Goal: Transaction & Acquisition: Purchase product/service

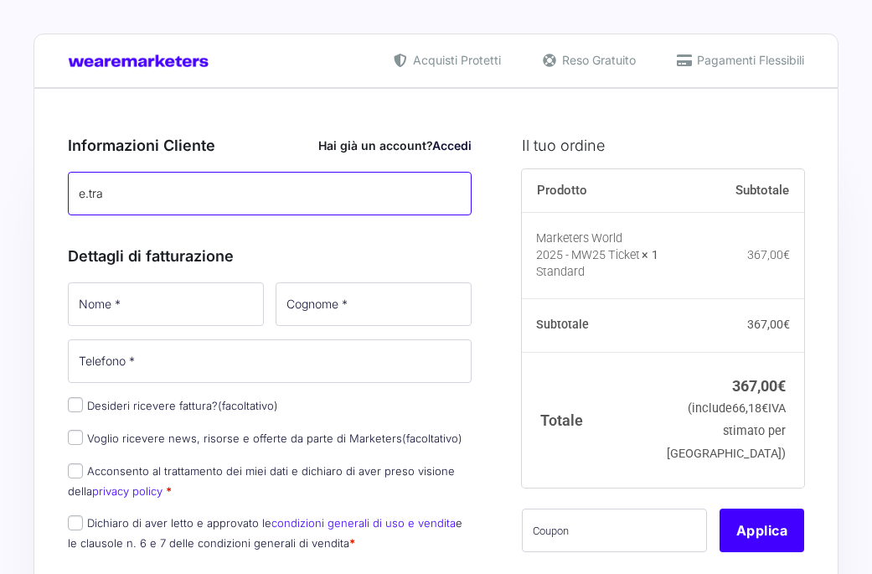
click at [201, 193] on input "e.tra" at bounding box center [270, 194] width 404 height 44
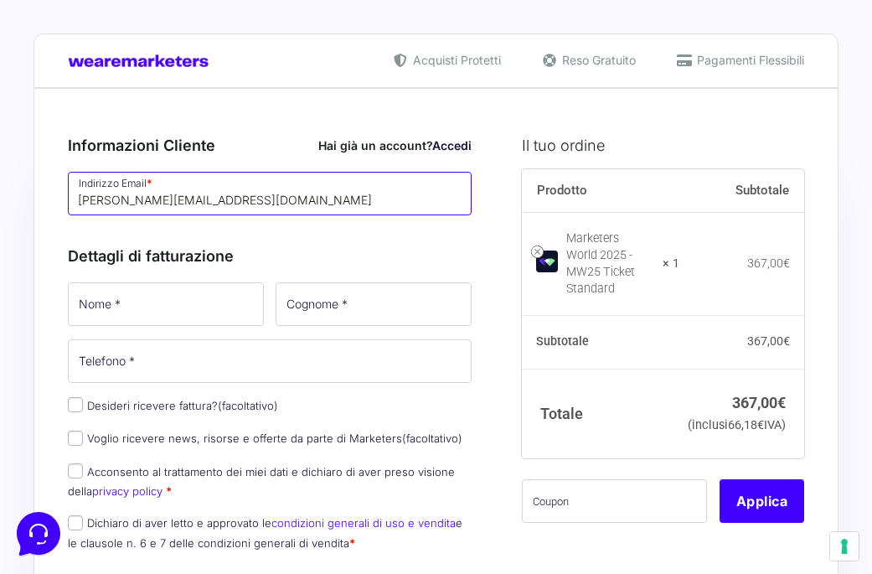
type input "[PERSON_NAME][EMAIL_ADDRESS][DOMAIN_NAME]"
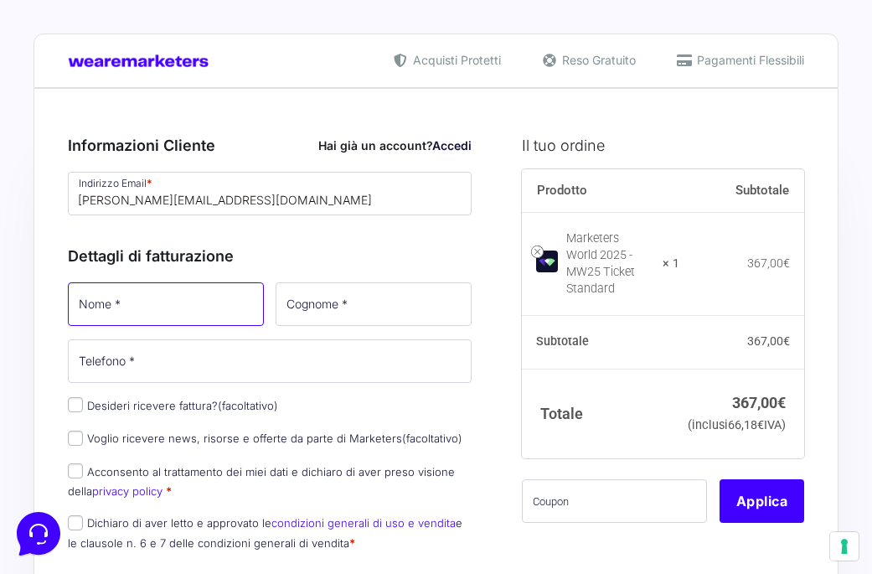
click at [178, 302] on input "Nome *" at bounding box center [166, 304] width 196 height 44
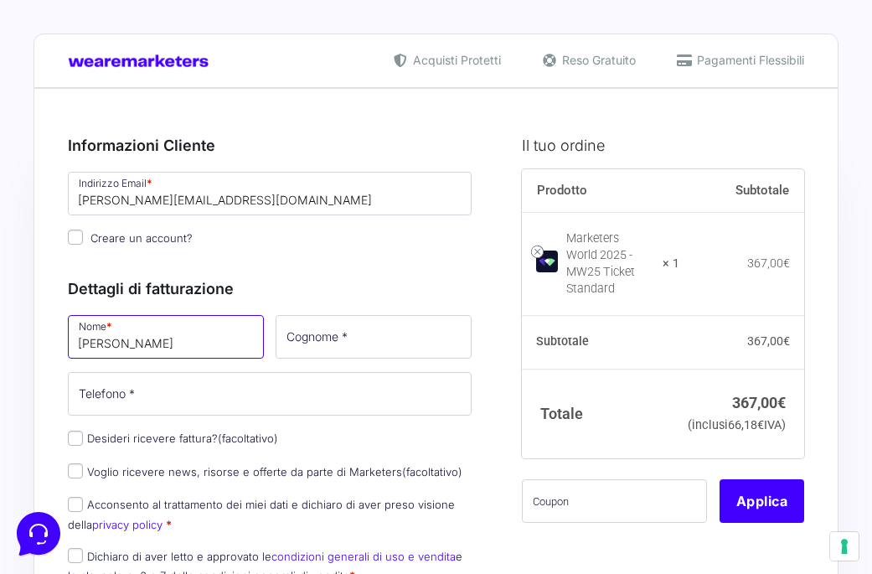
type input "Erica"
click at [353, 311] on div "Dettagli di fatturazione Nome * Erica Cognome * Telefono * Desideri ricevere fa…" at bounding box center [270, 427] width 404 height 337
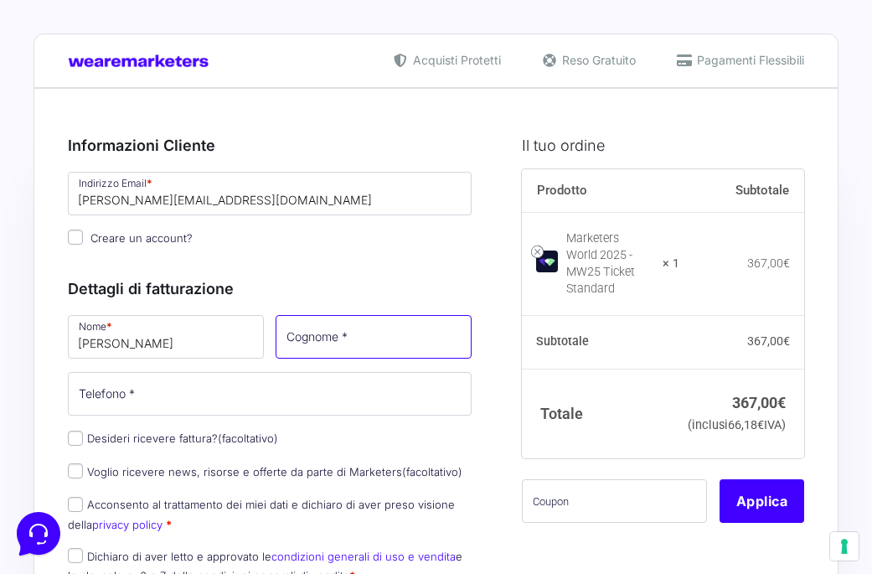
click at [355, 339] on input "Cognome *" at bounding box center [373, 337] width 196 height 44
type input "Tramontini"
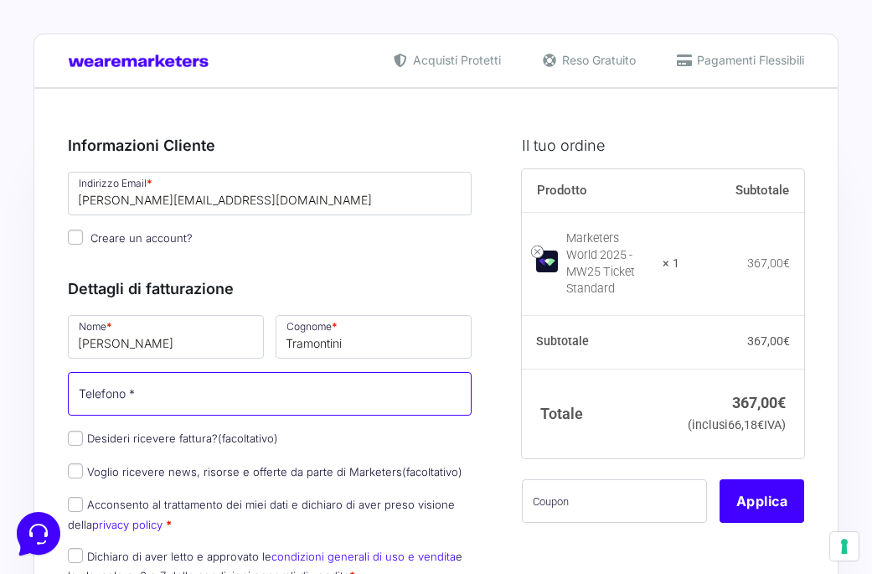
click at [258, 392] on input "Telefono *" at bounding box center [270, 394] width 404 height 44
type input "3383930394"
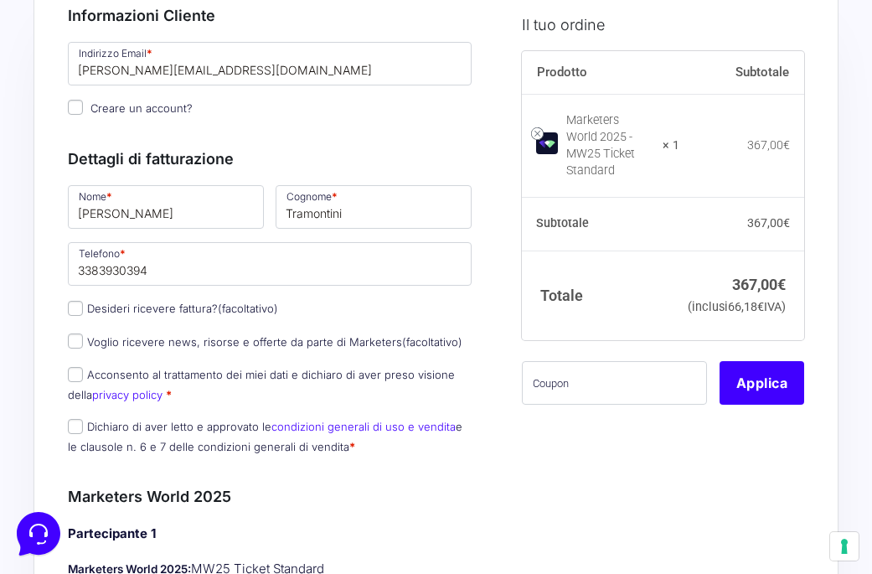
scroll to position [155, 0]
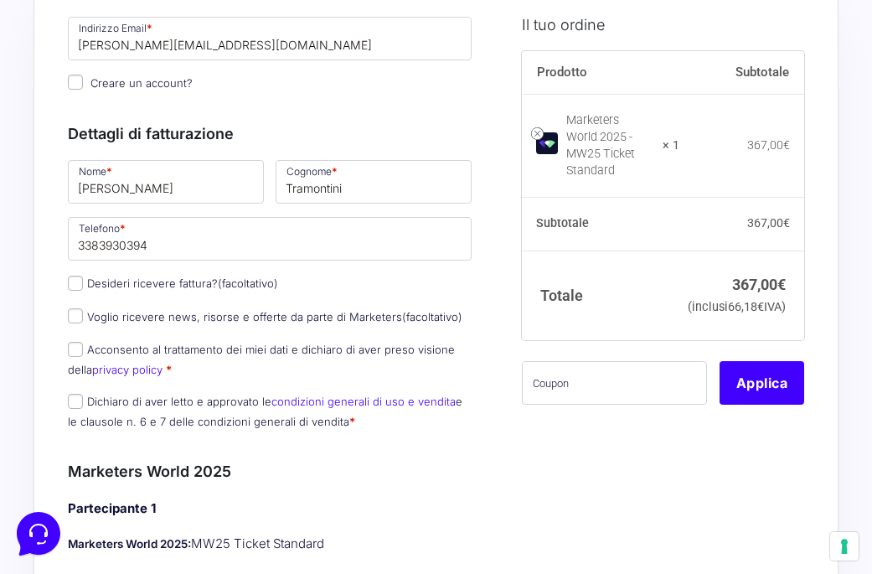
click at [290, 387] on div "Nome * Erica Cognome * Tramontini Telefono * 3383930394 Desideri ricevere fattu…" at bounding box center [269, 299] width 415 height 284
click at [77, 320] on input "Voglio ricevere news, risorse e offerte da parte di Marketers (facoltativo)" at bounding box center [75, 315] width 15 height 15
checkbox input "true"
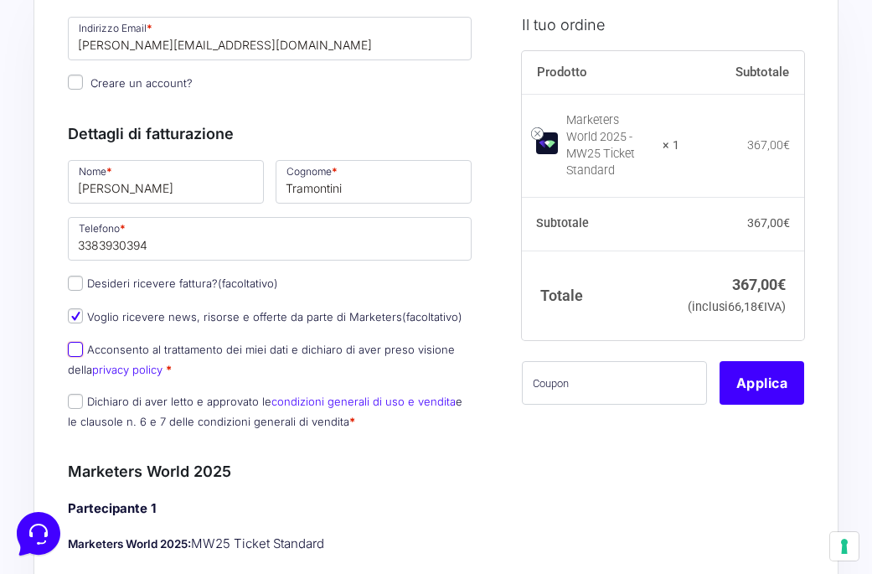
click at [75, 350] on input "Acconsento al trattamento dei miei dati e dichiaro di aver preso visione della …" at bounding box center [75, 349] width 15 height 15
checkbox input "true"
click at [75, 389] on div "Nome * Erica Cognome * Tramontini Telefono * 3383930394 Desideri ricevere fattu…" at bounding box center [269, 299] width 415 height 284
click at [75, 398] on input "Dichiaro di aver letto e approvato le condizioni generali di uso e vendita e le…" at bounding box center [75, 401] width 15 height 15
checkbox input "true"
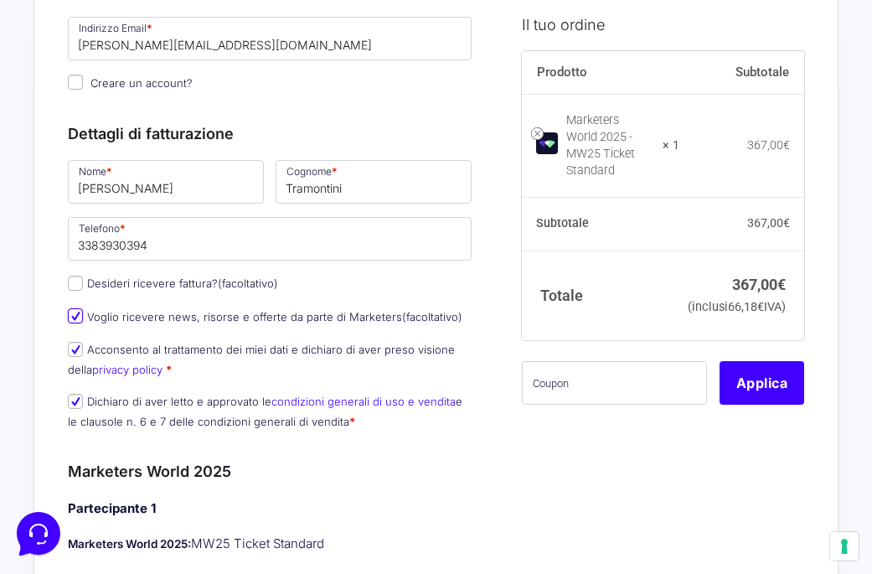
click at [76, 317] on input "Voglio ricevere news, risorse e offerte da parte di Marketers (facoltativo)" at bounding box center [75, 315] width 15 height 15
checkbox input "false"
click at [642, 397] on input "text" at bounding box center [614, 383] width 185 height 44
paste input "MRK100OFFMWTEST"
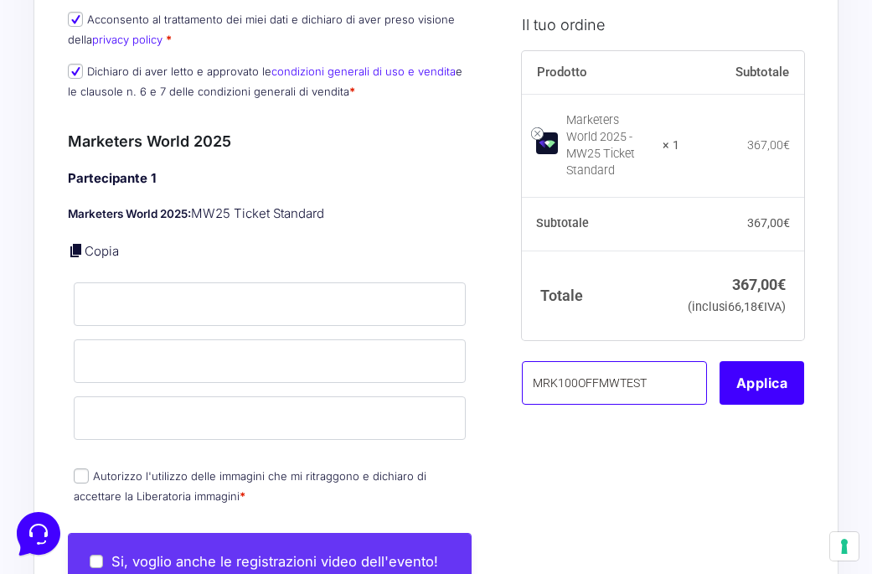
scroll to position [486, 0]
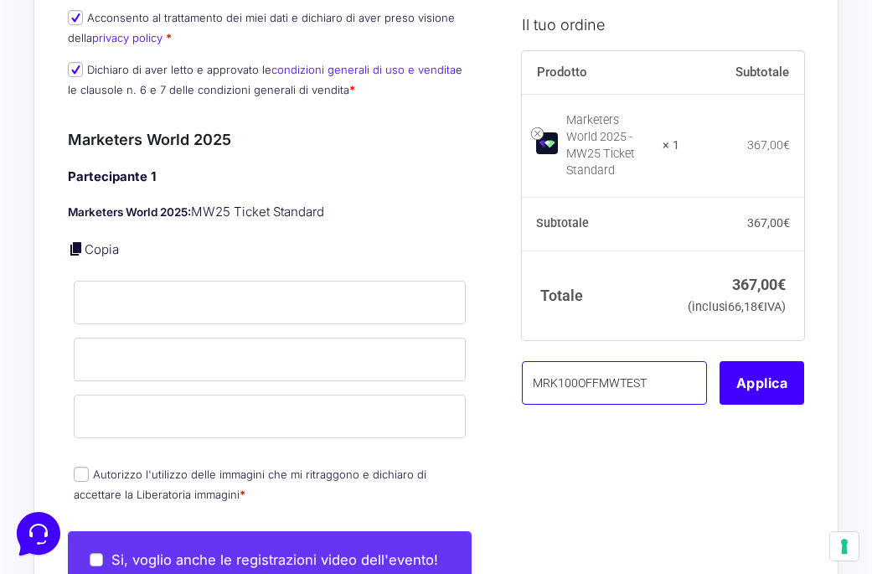
type input "MRK100OFFMWTEST"
click at [100, 251] on link "Copia" at bounding box center [102, 249] width 34 height 16
type input "Erica"
type input "Tramontini"
type input "[PERSON_NAME][EMAIL_ADDRESS][DOMAIN_NAME]"
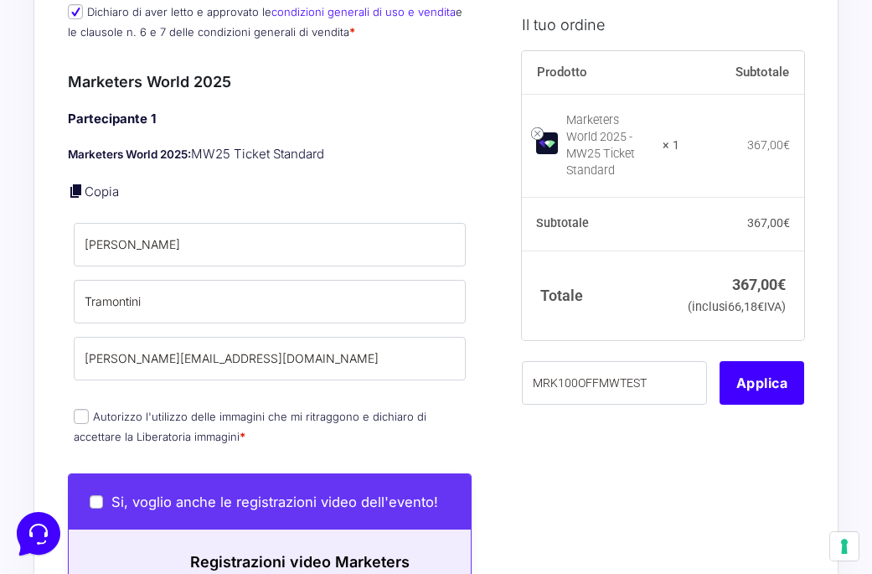
scroll to position [550, 0]
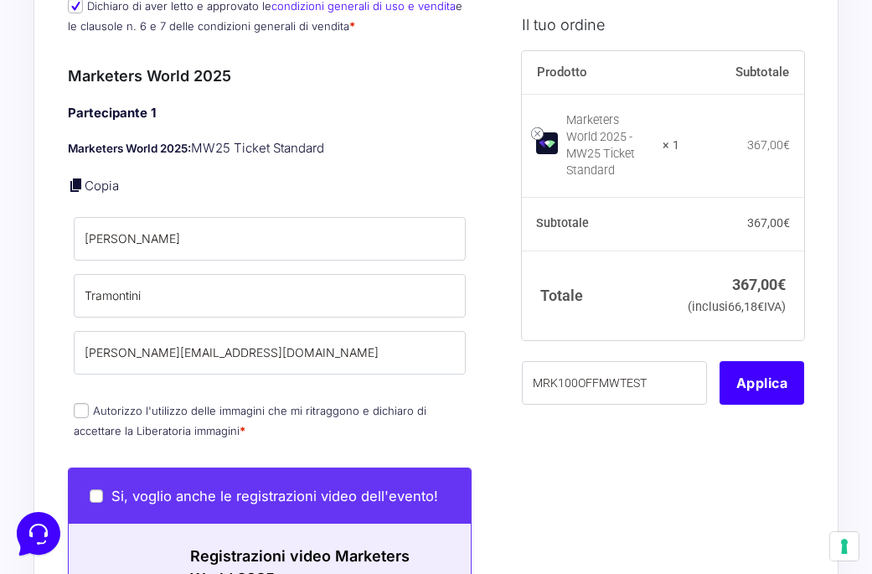
click at [80, 407] on input "Autorizzo l'utilizzo delle immagini che mi ritraggono e dichiaro di accettare l…" at bounding box center [81, 410] width 15 height 15
checkbox input "true"
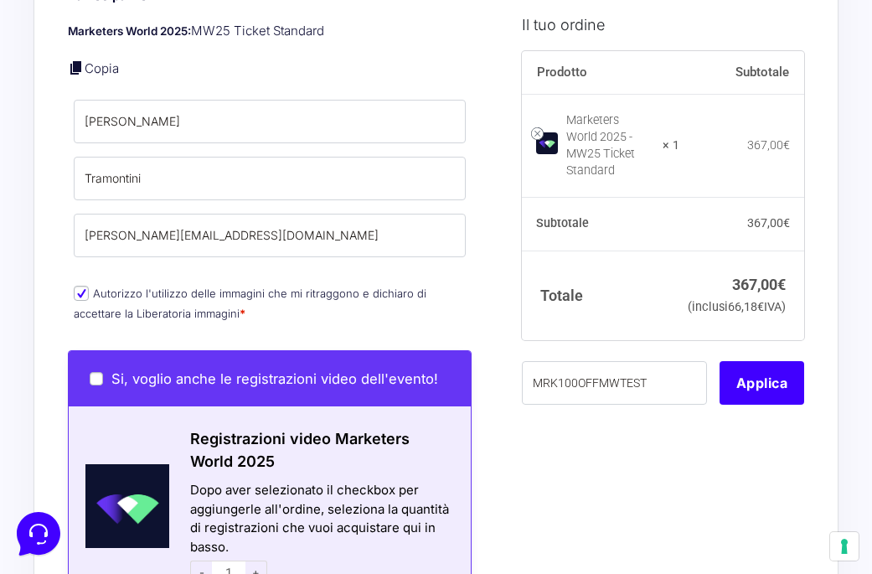
scroll to position [674, 0]
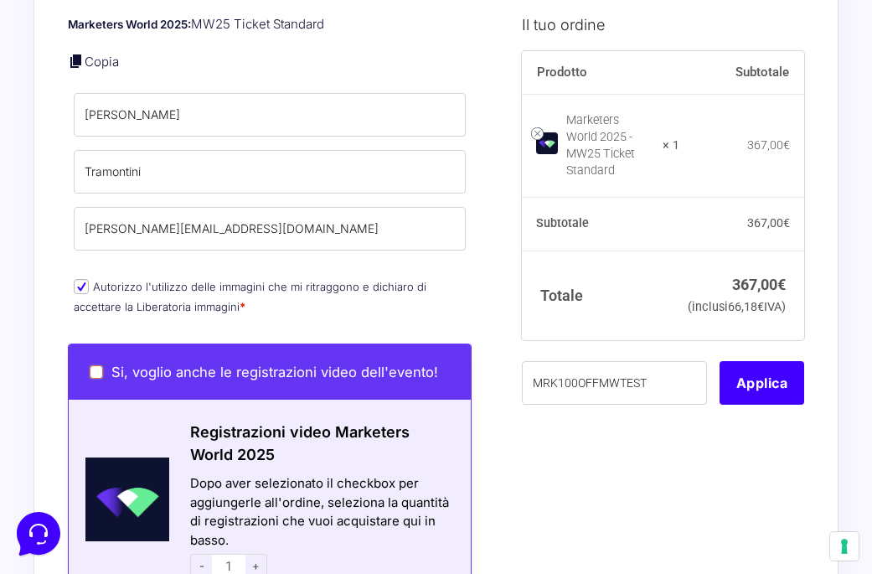
click at [99, 376] on input "Si, voglio anche le registrazioni video dell'evento!" at bounding box center [96, 371] width 13 height 13
checkbox input "true"
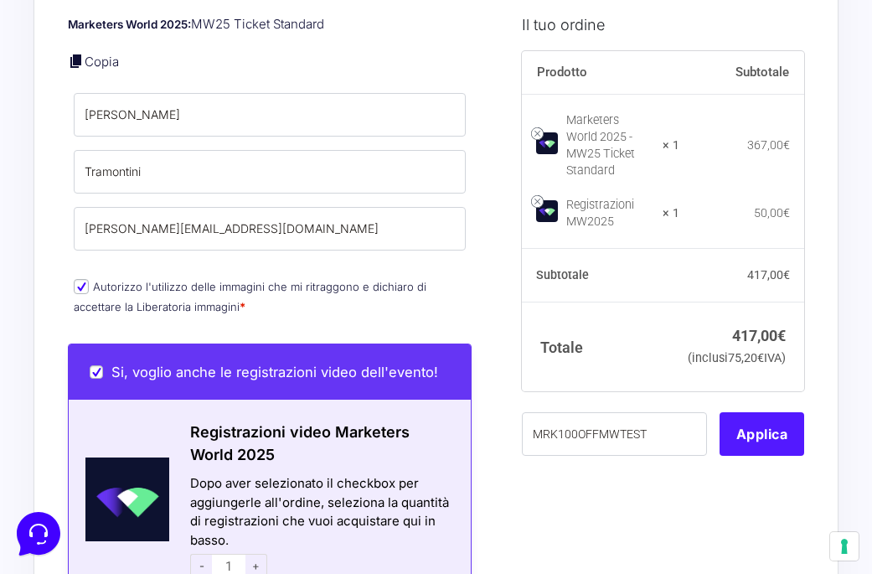
click at [750, 446] on button "Applica" at bounding box center [761, 434] width 85 height 44
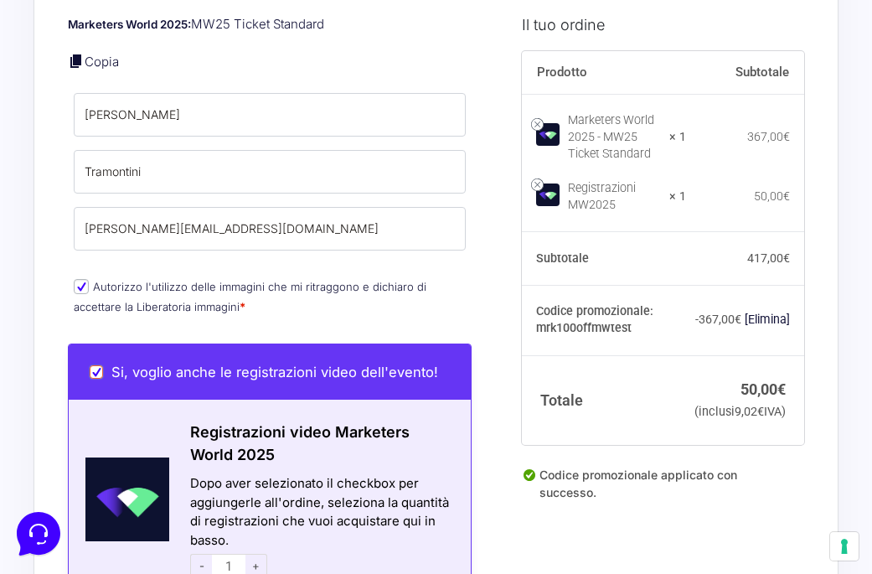
click at [97, 376] on input "Si, voglio anche le registrazioni video dell'evento!" at bounding box center [96, 371] width 13 height 13
checkbox input "false"
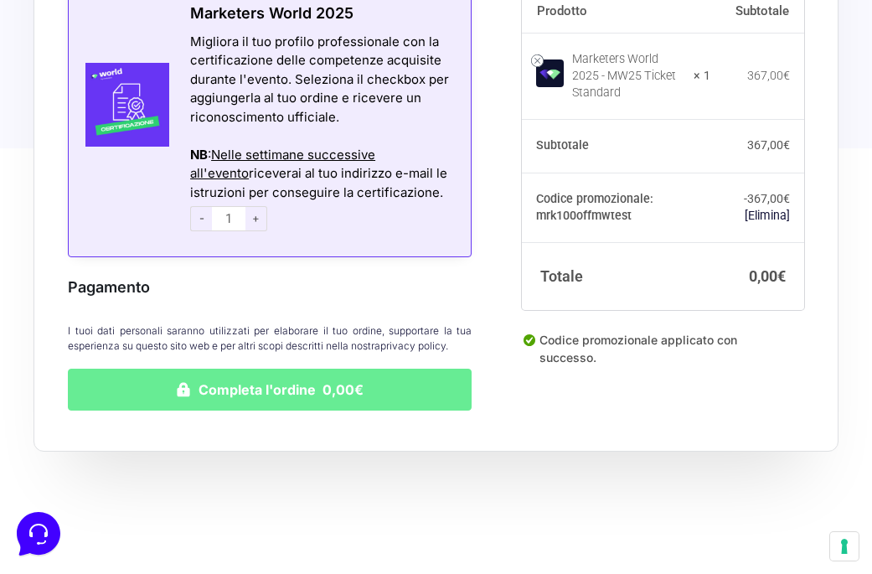
scroll to position [1419, 0]
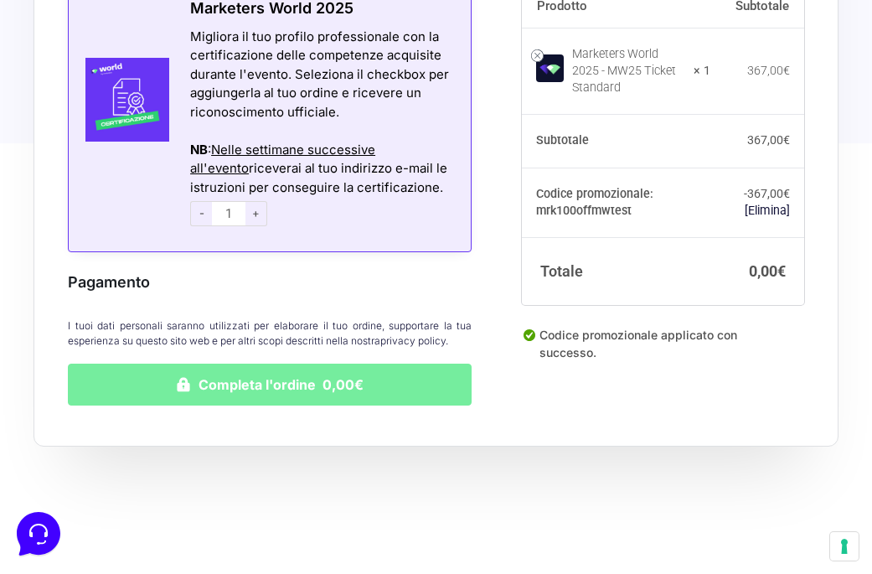
click at [380, 372] on button "Completa l'ordine 0,00€" at bounding box center [270, 384] width 404 height 42
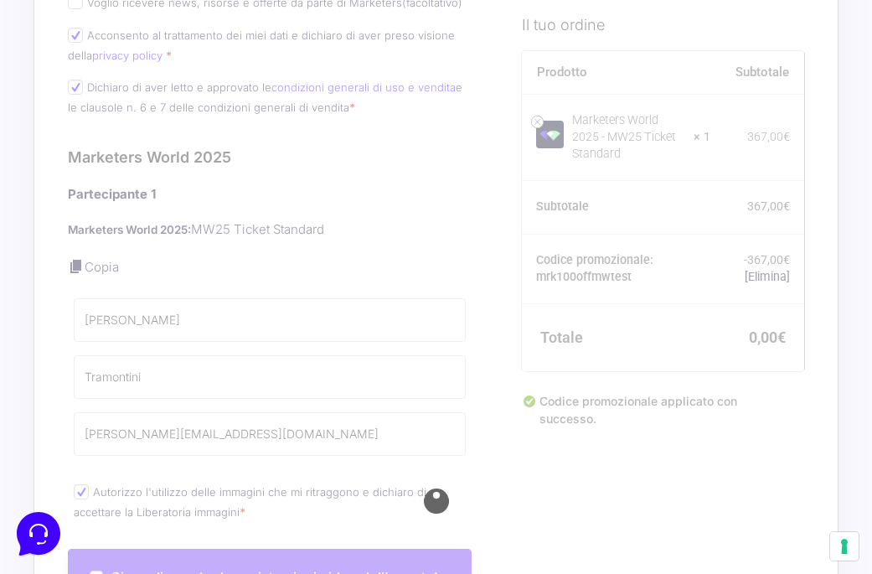
scroll to position [330, 0]
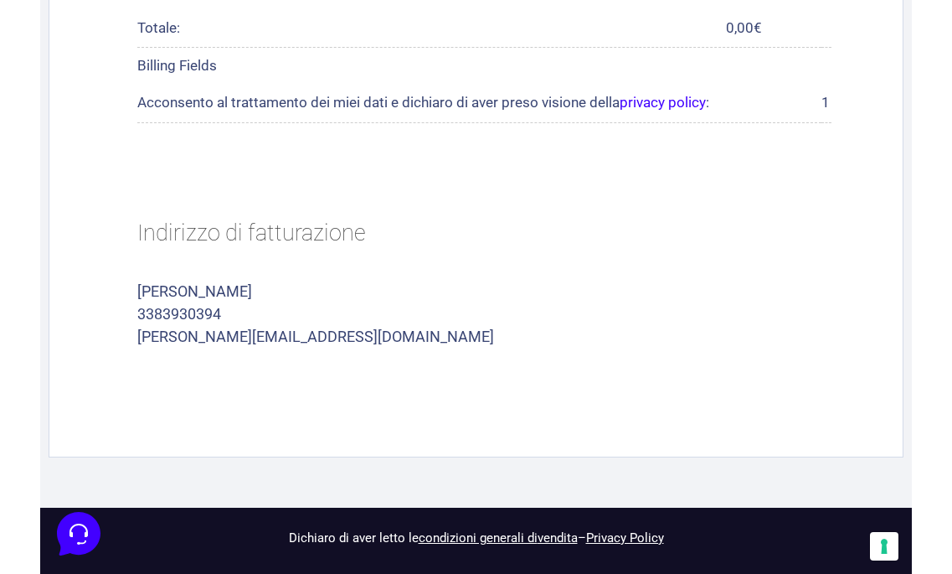
scroll to position [921, 0]
